Goal: Transaction & Acquisition: Subscribe to service/newsletter

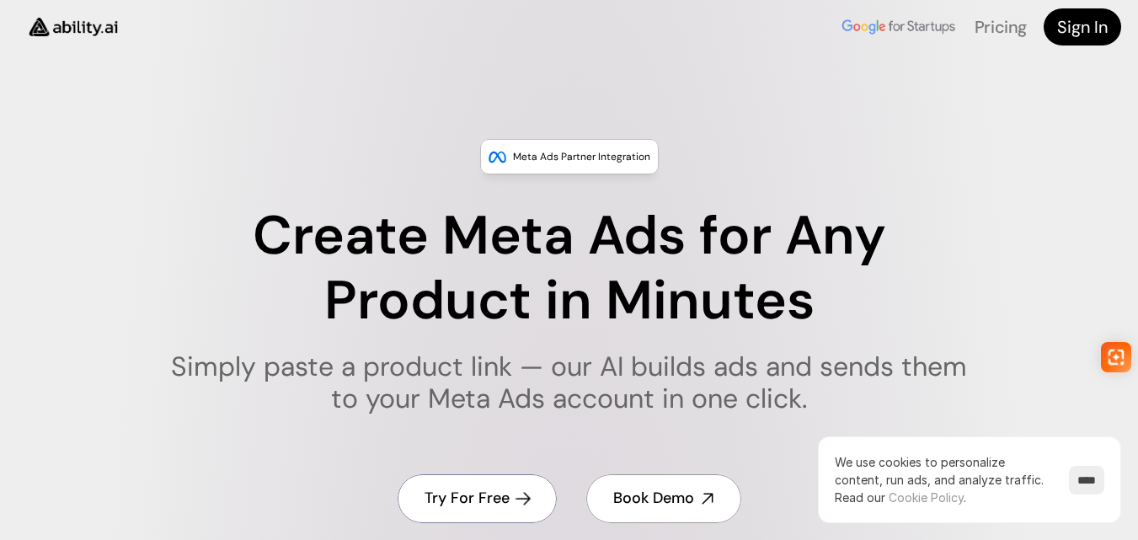
click at [481, 496] on h4 "Try For Free" at bounding box center [466, 498] width 85 height 21
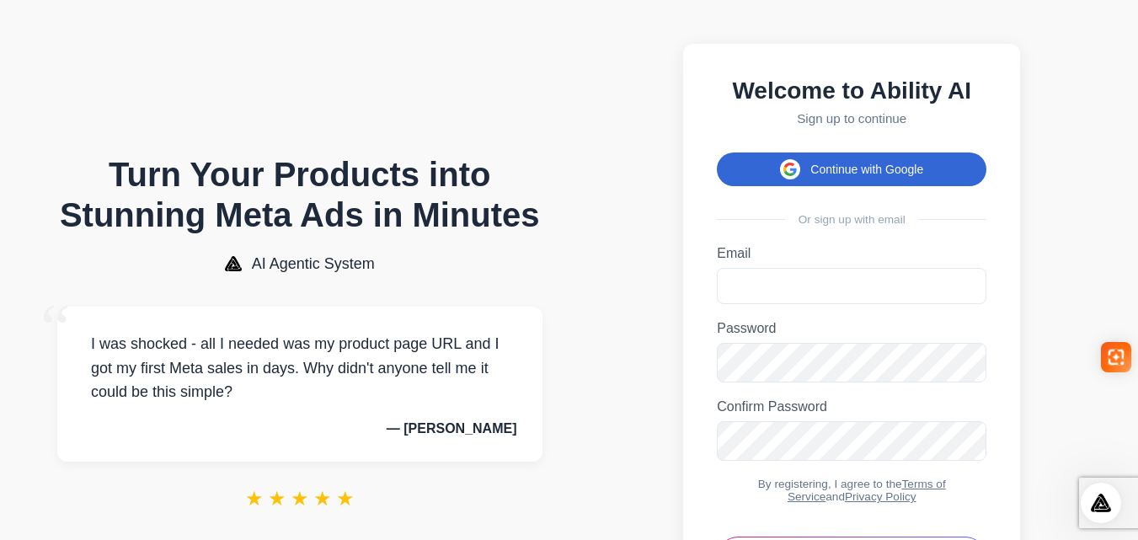
click at [831, 179] on button "Continue with Google" at bounding box center [851, 169] width 269 height 34
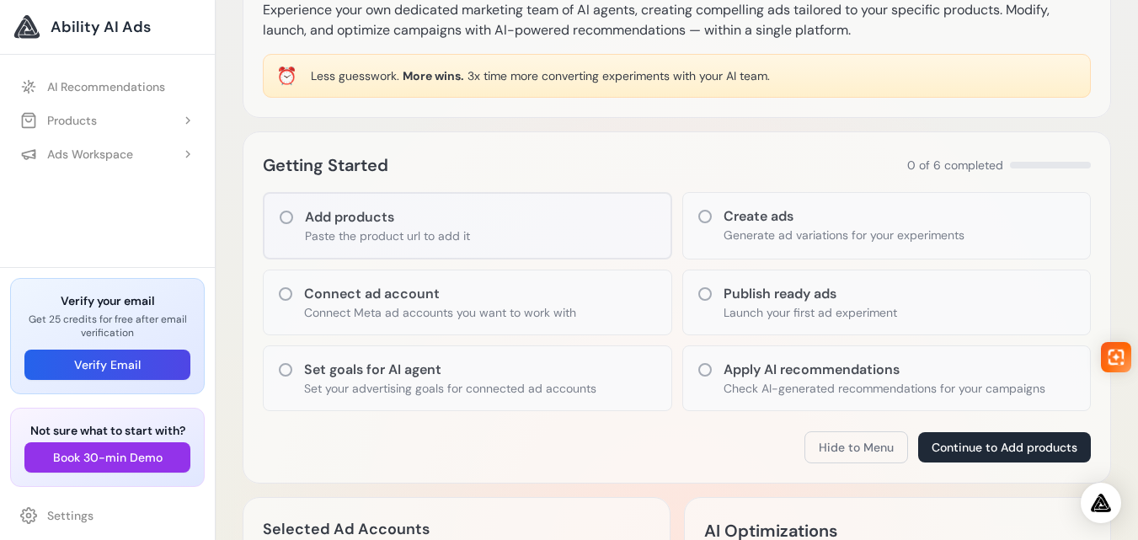
scroll to position [42, 0]
